Goal: Task Accomplishment & Management: Complete application form

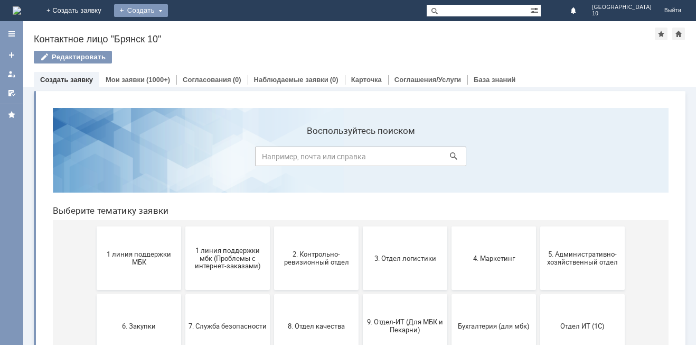
click at [168, 8] on div "Создать" at bounding box center [141, 10] width 54 height 13
click at [197, 30] on link "Заявка" at bounding box center [156, 31] width 80 height 13
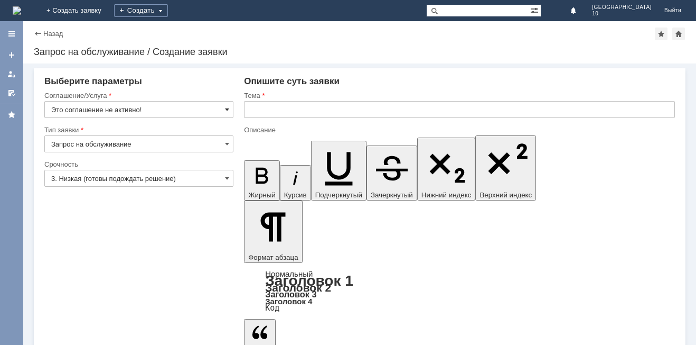
click at [228, 112] on span at bounding box center [227, 109] width 4 height 8
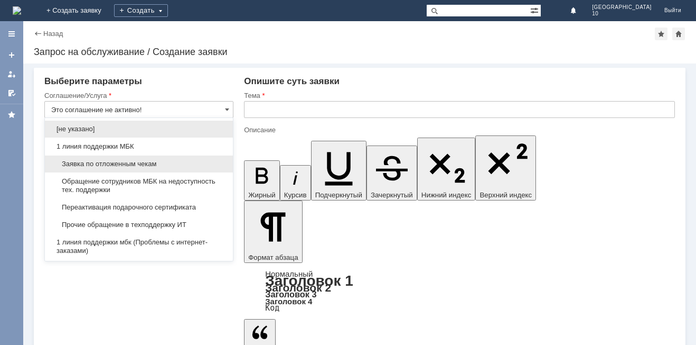
click at [147, 162] on span "Заявка по отложенным чекам" at bounding box center [138, 164] width 175 height 8
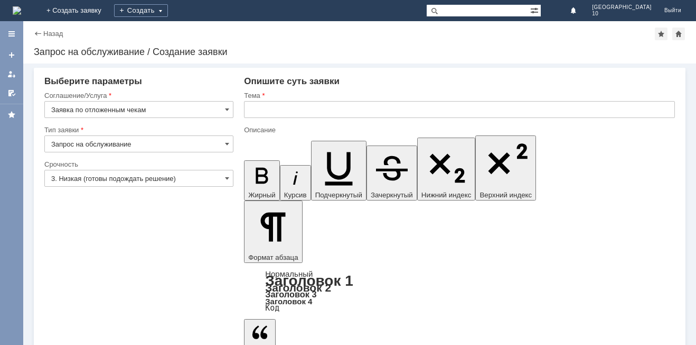
type input "Заявка по отложенным чекам"
click at [231, 178] on input "3. Низкая (готовы подождать решение)" at bounding box center [138, 178] width 189 height 17
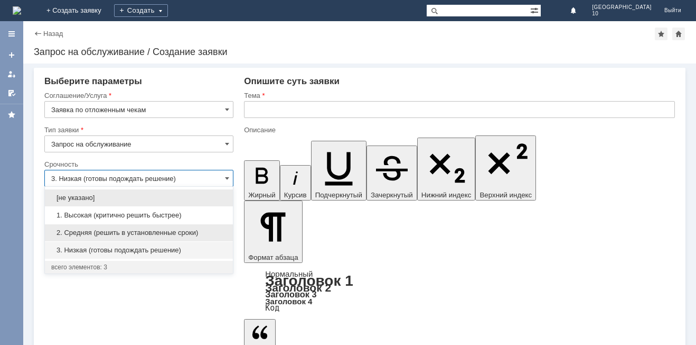
click at [166, 230] on span "2. Средняя (решить в установленные сроки)" at bounding box center [138, 232] width 175 height 8
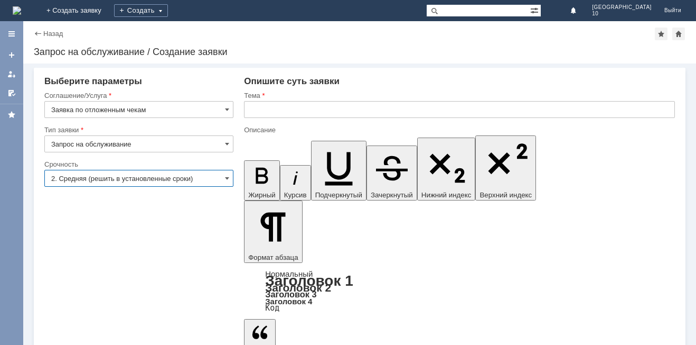
type input "2. Средняя (решить в установленные сроки)"
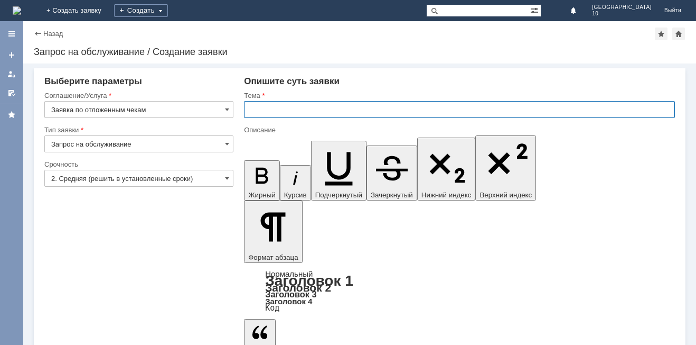
click at [262, 111] on input "text" at bounding box center [459, 109] width 431 height 17
type input "Отложенный чек Брянск 10"
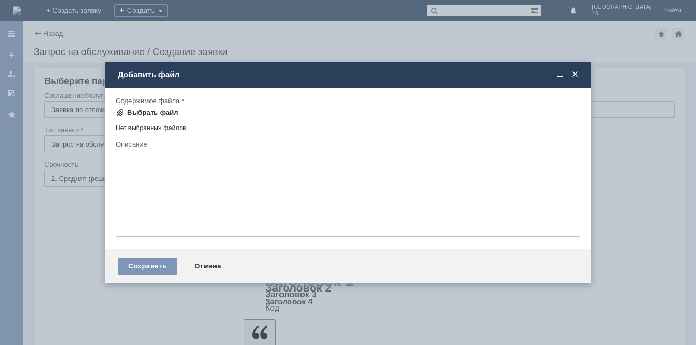
click at [151, 108] on div "Выбрать файл" at bounding box center [147, 112] width 63 height 13
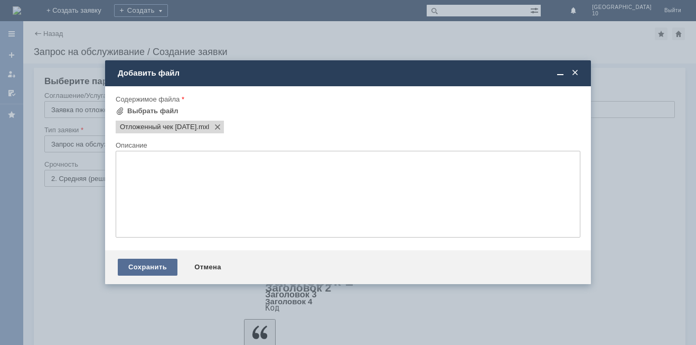
click at [142, 268] on div "Сохранить" at bounding box center [148, 266] width 60 height 17
